Goal: Check status: Check status

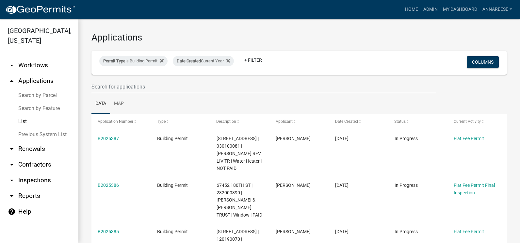
select select "3: 100"
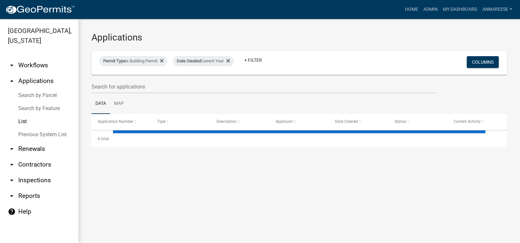
select select "3: 100"
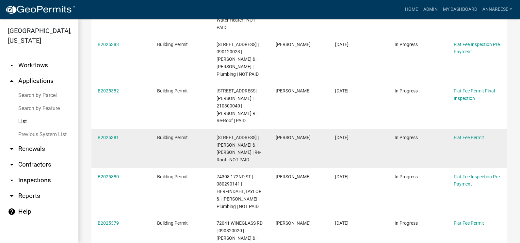
scroll to position [261, 0]
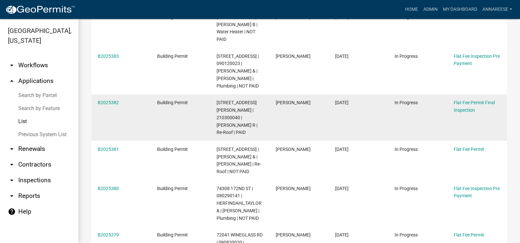
click at [109, 106] on div "B2025382" at bounding box center [121, 103] width 47 height 8
click at [110, 105] on link "B2025382" at bounding box center [108, 102] width 21 height 5
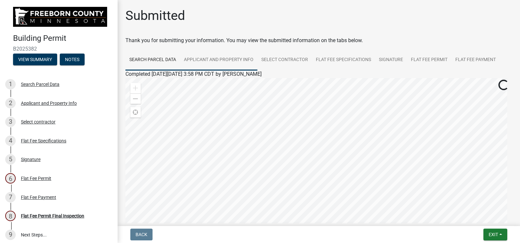
click at [229, 59] on link "Applicant and Property Info" at bounding box center [218, 60] width 77 height 21
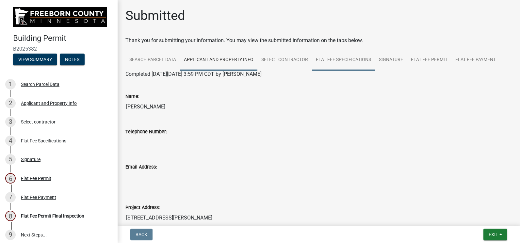
click at [351, 55] on link "Flat Fee Specifications" at bounding box center [343, 60] width 63 height 21
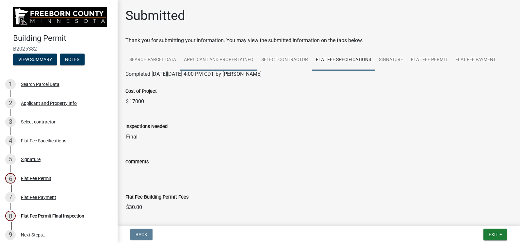
click at [218, 57] on link "Applicant and Property Info" at bounding box center [218, 60] width 77 height 21
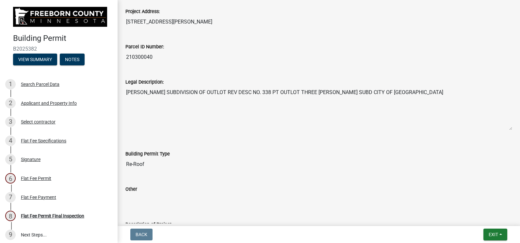
scroll to position [98, 0]
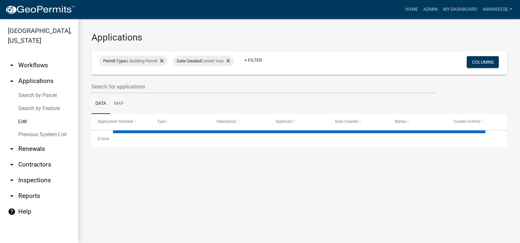
select select "3: 100"
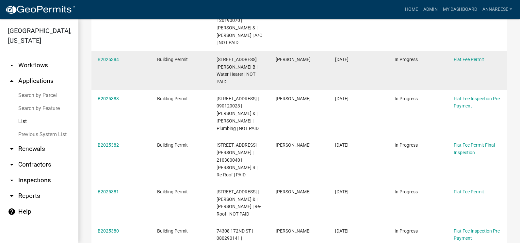
scroll to position [229, 0]
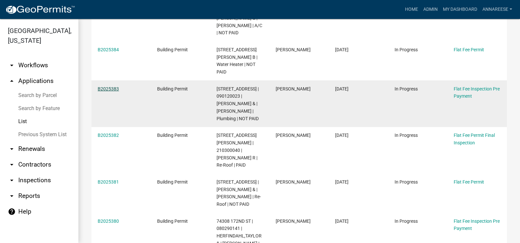
click at [111, 91] on link "B2025383" at bounding box center [108, 88] width 21 height 5
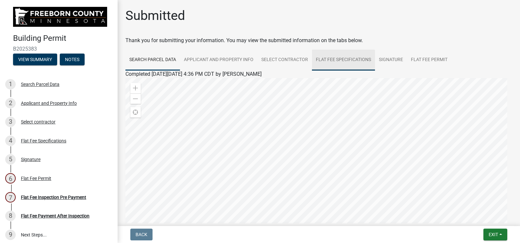
click at [326, 51] on link "Flat Fee Specifications" at bounding box center [343, 60] width 63 height 21
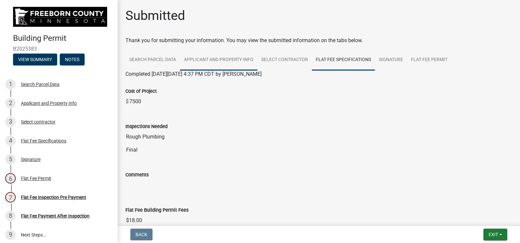
click at [215, 63] on link "Applicant and Property Info" at bounding box center [218, 60] width 77 height 21
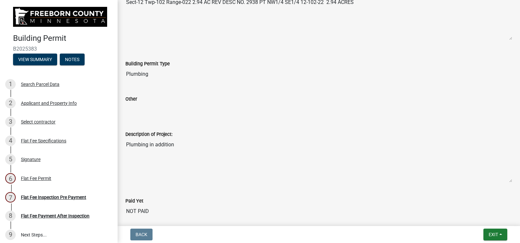
scroll to position [319, 0]
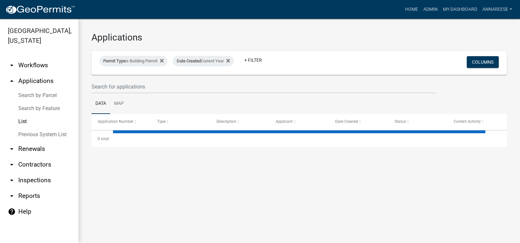
select select "3: 100"
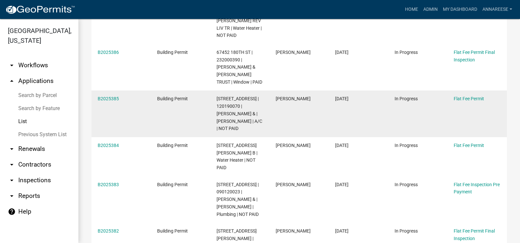
scroll to position [163, 0]
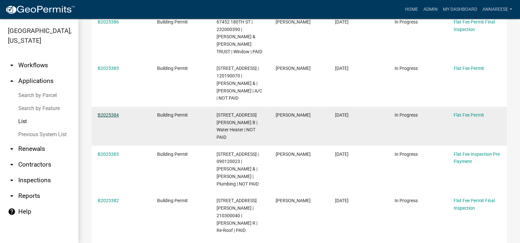
click at [115, 112] on link "B2025384" at bounding box center [108, 114] width 21 height 5
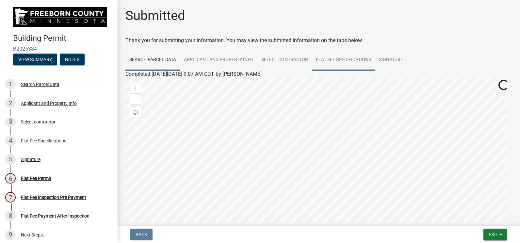
click at [321, 60] on link "Flat Fee Specifications" at bounding box center [343, 60] width 63 height 21
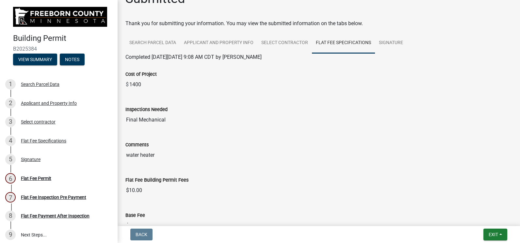
scroll to position [33, 0]
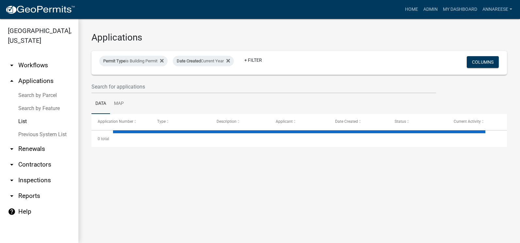
select select "3: 100"
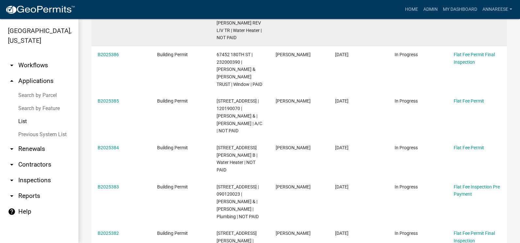
scroll to position [98, 0]
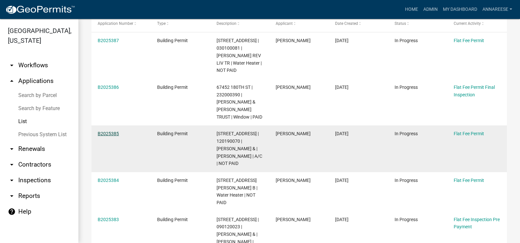
click at [103, 132] on link "B2025385" at bounding box center [108, 133] width 21 height 5
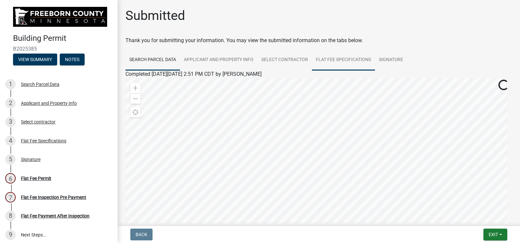
click at [325, 61] on link "Flat Fee Specifications" at bounding box center [343, 60] width 63 height 21
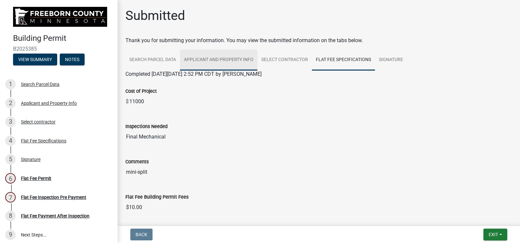
click at [256, 60] on link "Applicant and Property Info" at bounding box center [218, 60] width 77 height 21
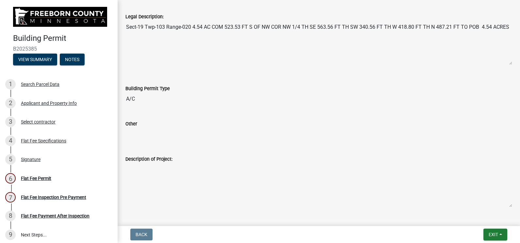
scroll to position [319, 0]
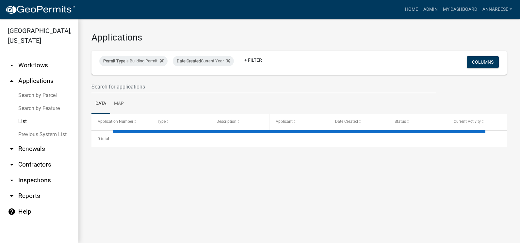
select select "3: 100"
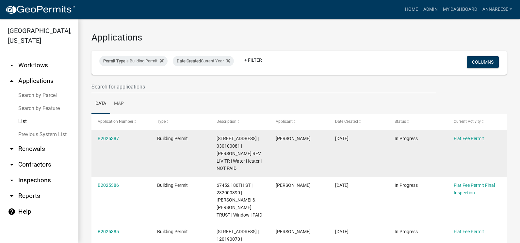
scroll to position [98, 0]
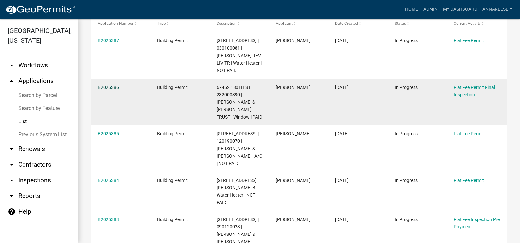
click at [109, 85] on link "B2025386" at bounding box center [108, 87] width 21 height 5
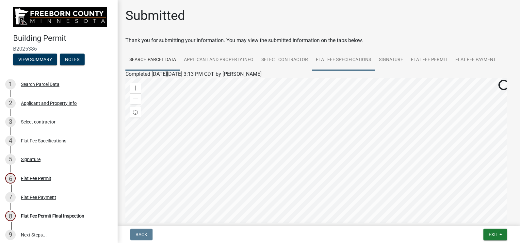
click at [350, 62] on link "Flat Fee Specifications" at bounding box center [343, 60] width 63 height 21
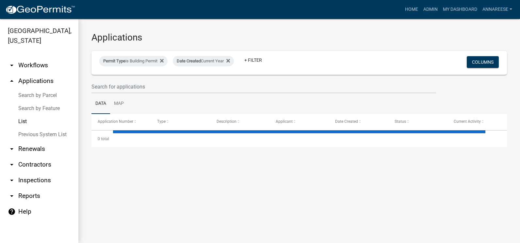
select select "3: 100"
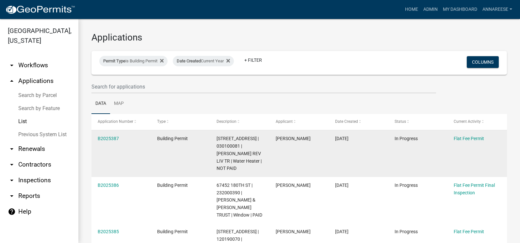
scroll to position [33, 0]
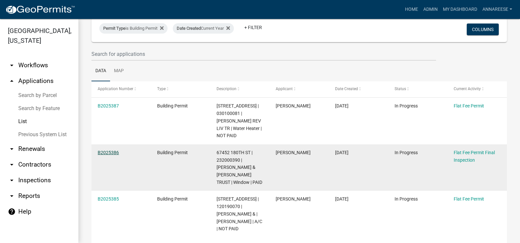
click at [108, 153] on link "B2025386" at bounding box center [108, 152] width 21 height 5
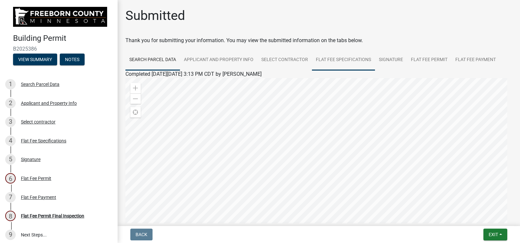
click at [357, 60] on link "Flat Fee Specifications" at bounding box center [343, 60] width 63 height 21
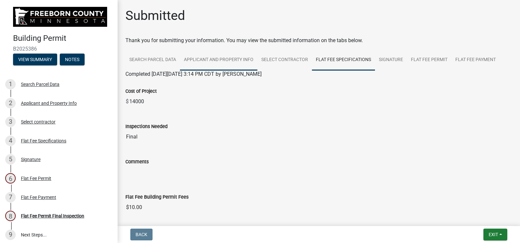
click at [242, 64] on link "Applicant and Property Info" at bounding box center [218, 60] width 77 height 21
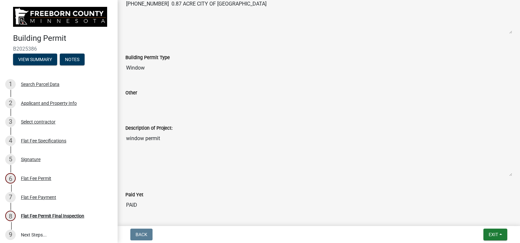
scroll to position [294, 0]
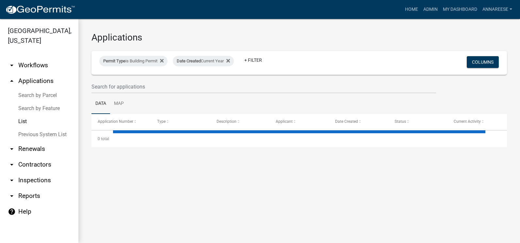
select select "3: 100"
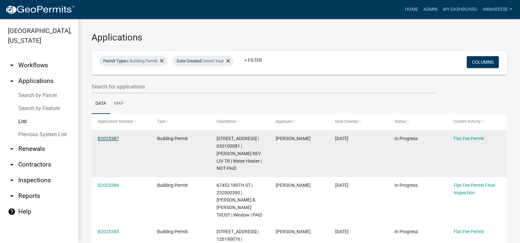
click at [109, 138] on link "B2025387" at bounding box center [108, 138] width 21 height 5
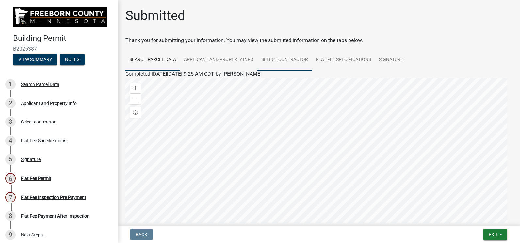
click at [296, 64] on link "Select contractor" at bounding box center [284, 60] width 55 height 21
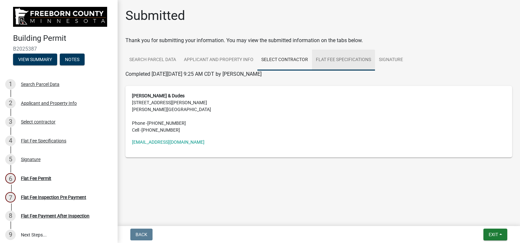
click at [329, 63] on link "Flat Fee Specifications" at bounding box center [343, 60] width 63 height 21
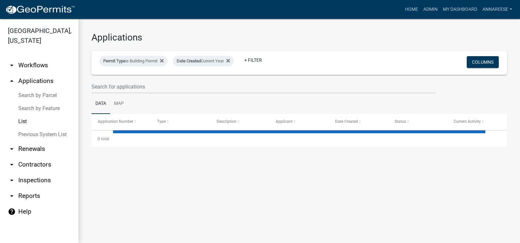
select select "3: 100"
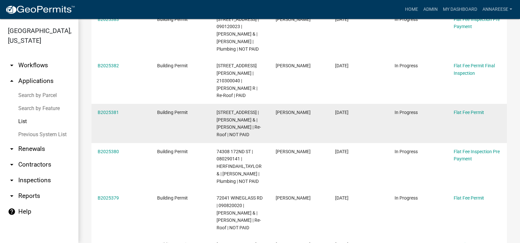
scroll to position [327, 0]
